Goal: Task Accomplishment & Management: Manage account settings

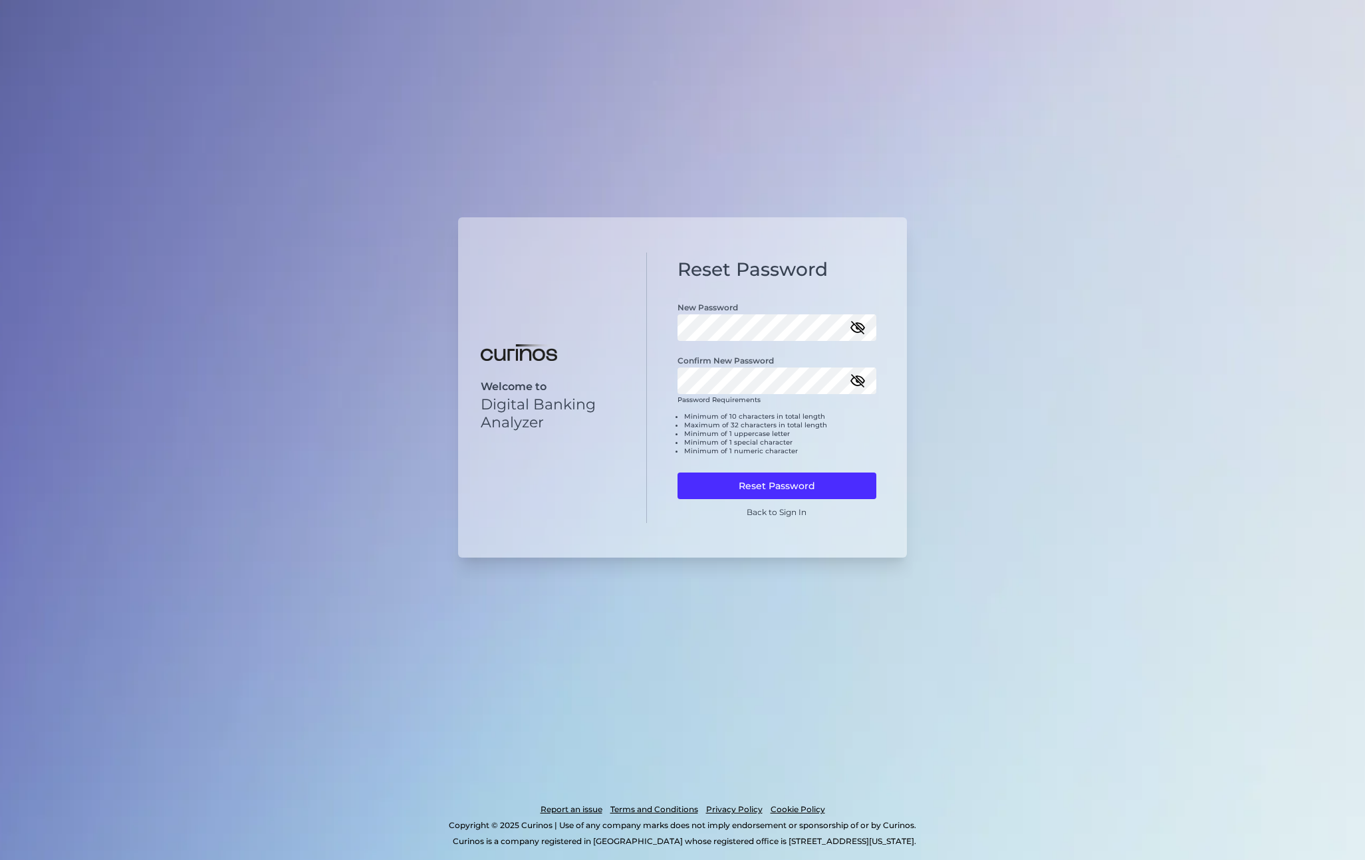
click at [858, 327] on icon "button" at bounding box center [858, 328] width 16 height 16
click at [658, 322] on div "Reset Password New Password Confirm New Password Password Requirements Minimum …" at bounding box center [777, 388] width 261 height 267
click at [941, 219] on div "Welcome to Digital Banking Analyzer Reset Password New Password Confirm New Pas…" at bounding box center [682, 430] width 1365 height 860
click at [856, 372] on icon "button" at bounding box center [858, 379] width 16 height 16
click at [961, 340] on div "Welcome to Digital Banking Analyzer Reset Password New Password Confirm New Pas…" at bounding box center [682, 430] width 1365 height 860
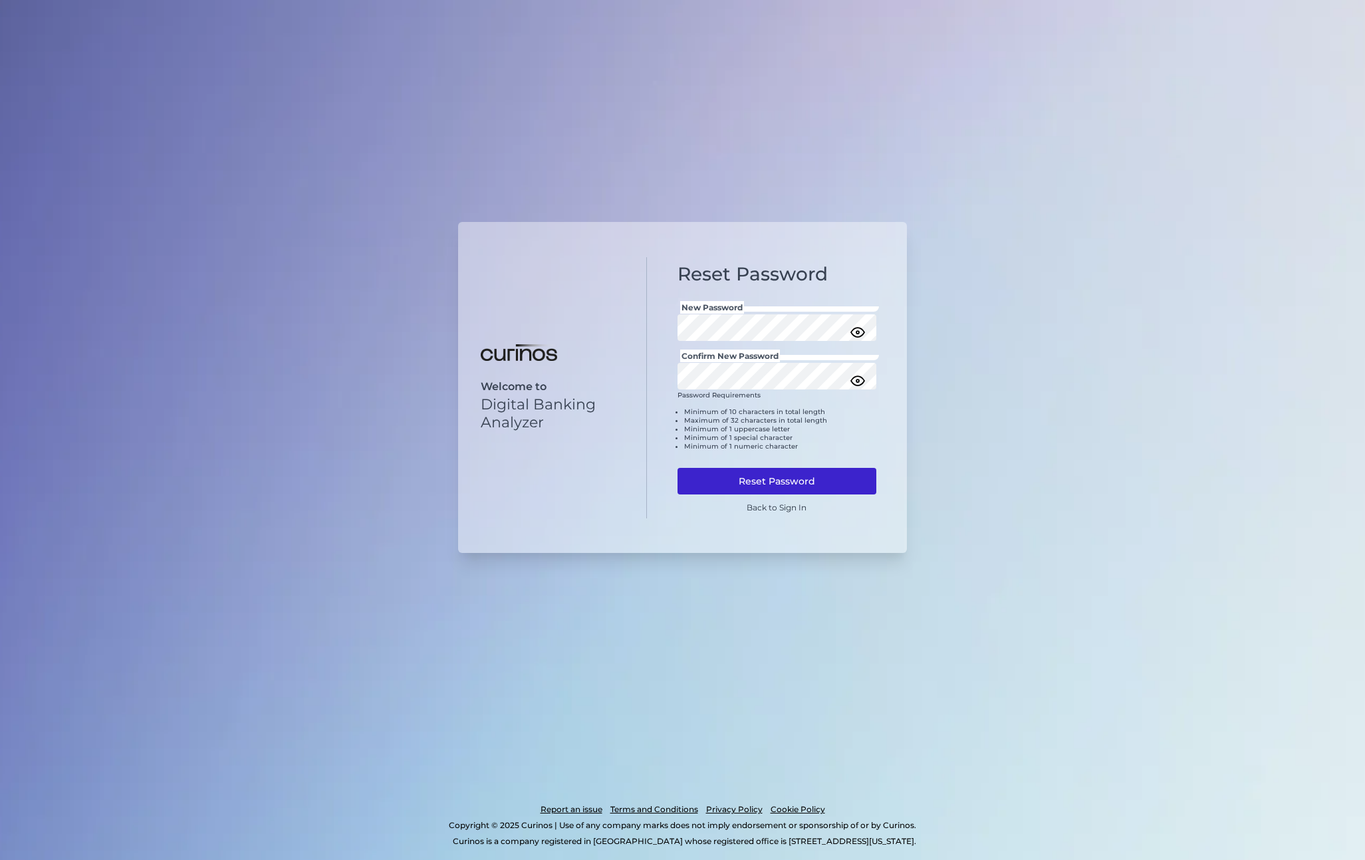
click at [753, 482] on button "Reset Password" at bounding box center [777, 481] width 199 height 27
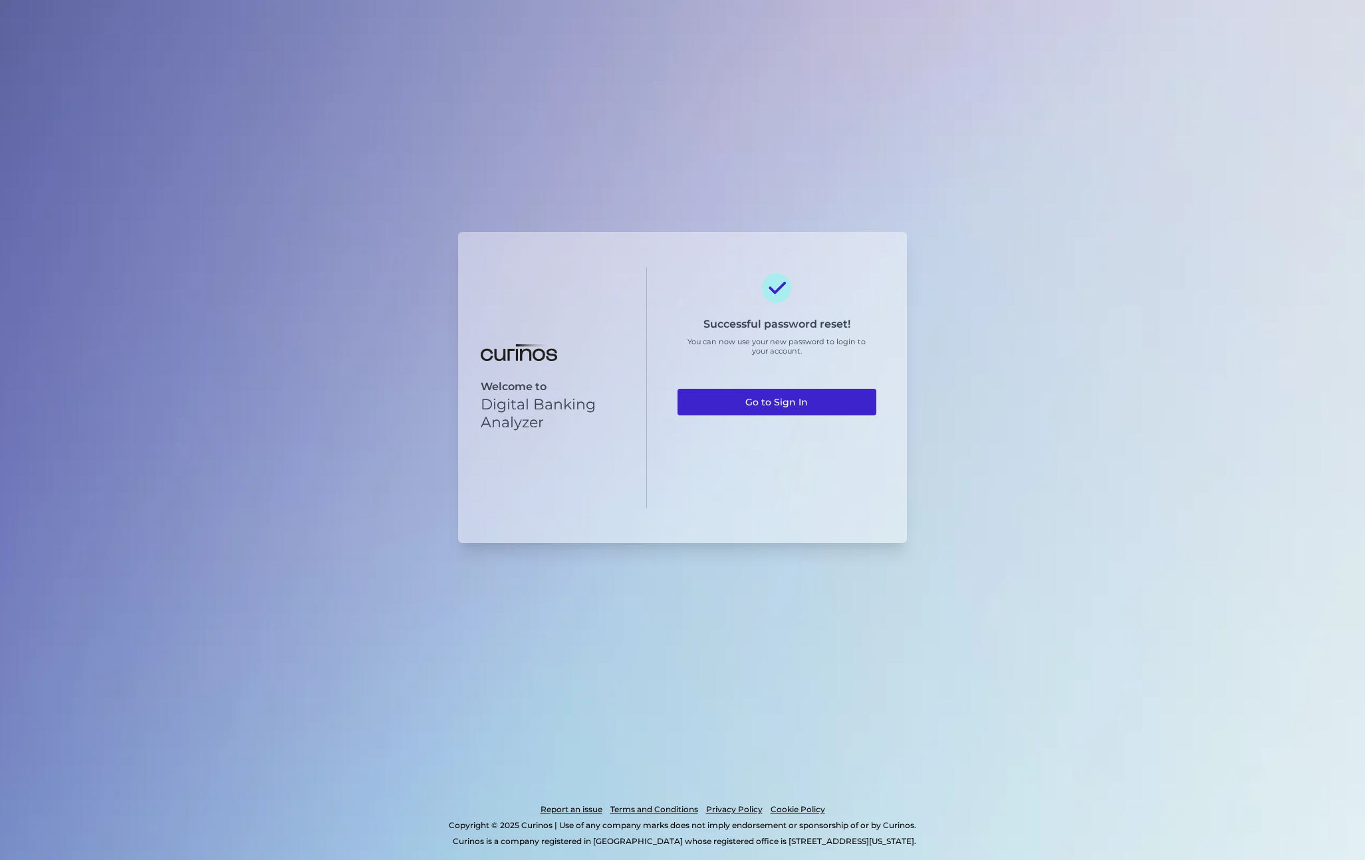
click at [770, 402] on link "Go to Sign In" at bounding box center [777, 402] width 199 height 27
